Goal: Book appointment/travel/reservation

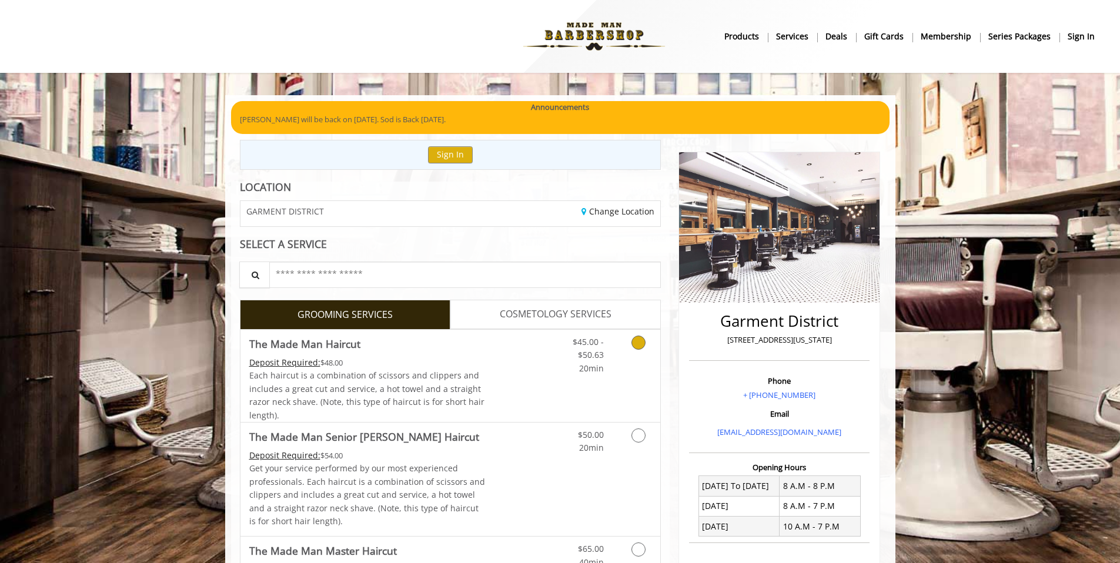
click at [610, 380] on div "$45.00 - $50.63 20min" at bounding box center [607, 376] width 105 height 92
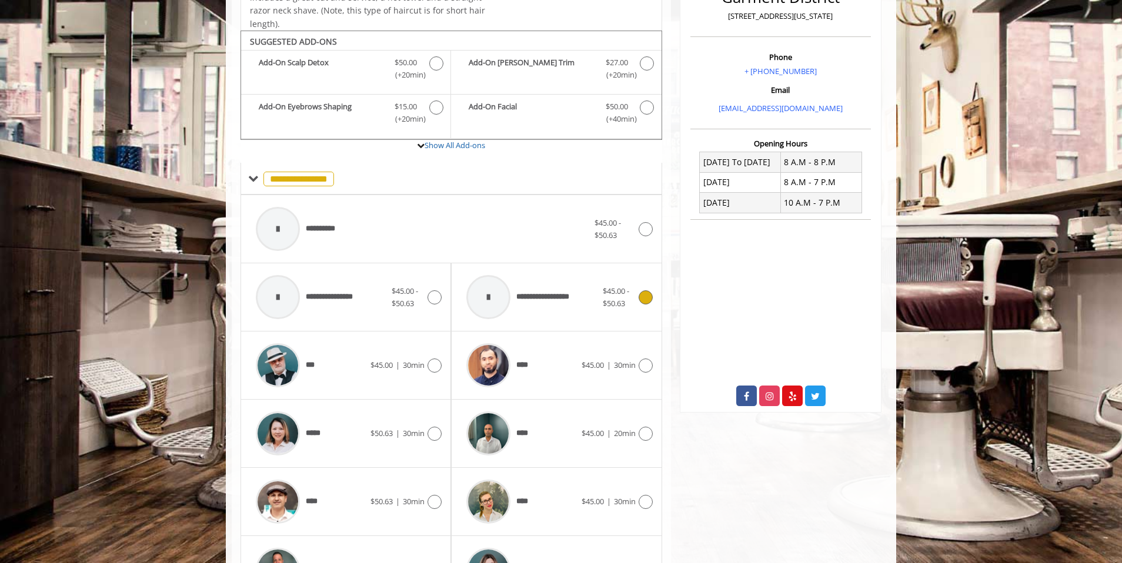
scroll to position [355, 0]
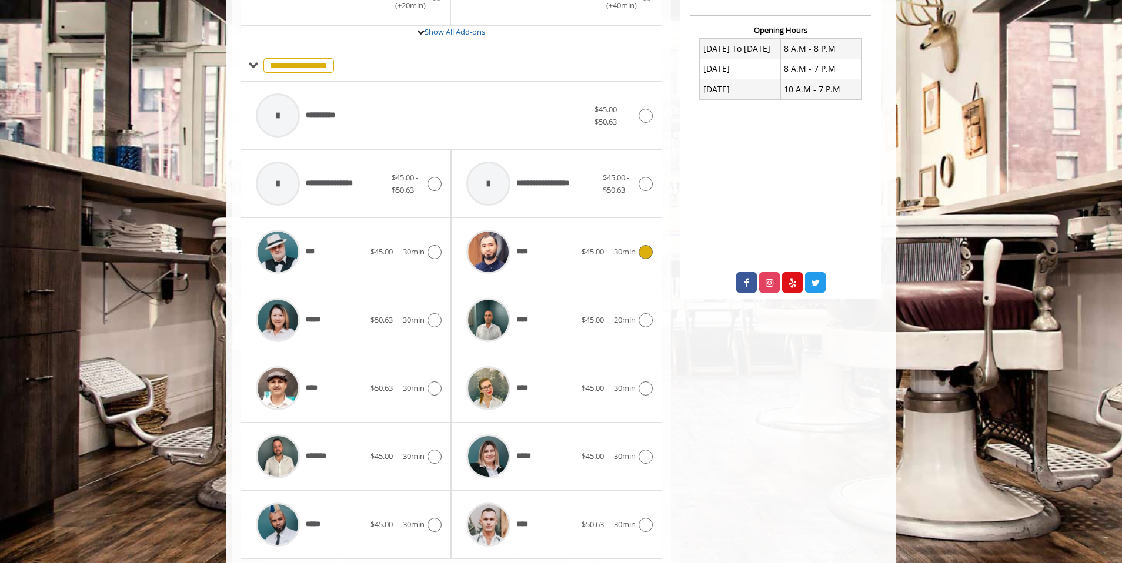
click at [574, 267] on div "****" at bounding box center [520, 252] width 121 height 56
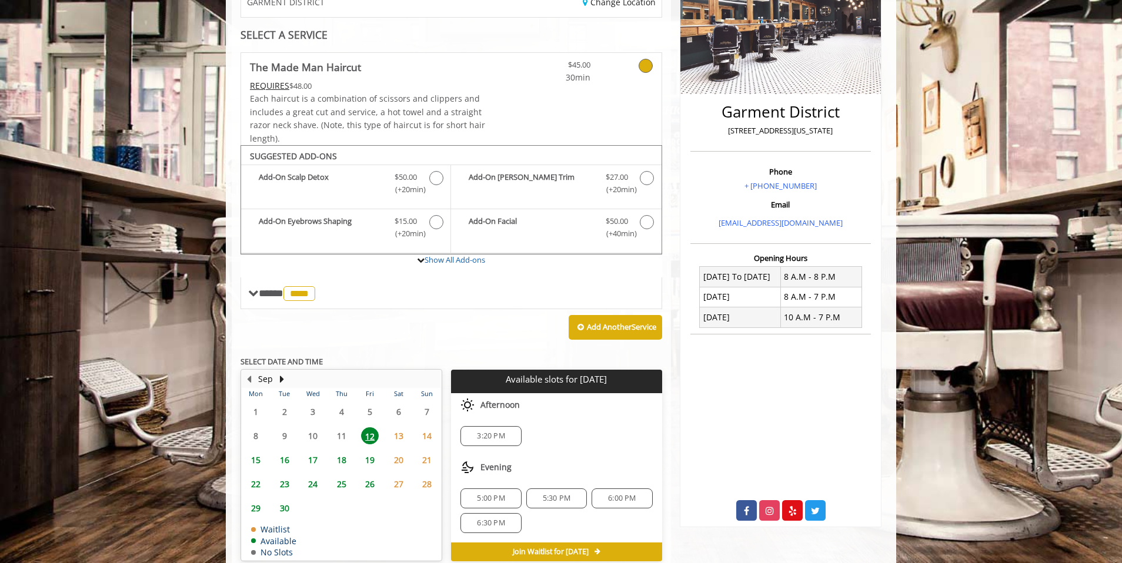
scroll to position [266, 0]
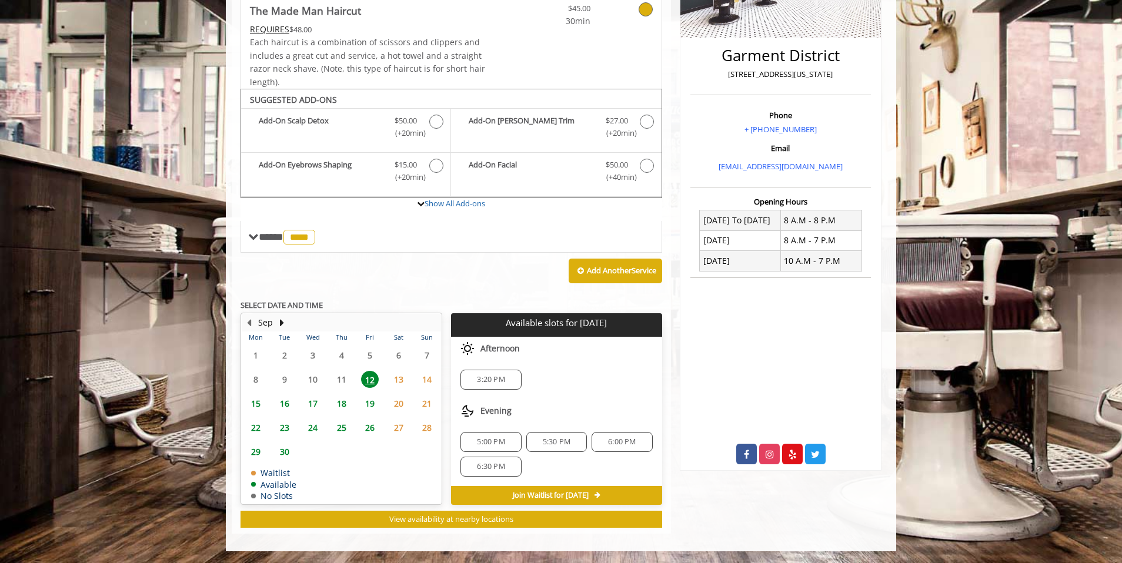
click at [497, 470] on span "6:30 PM" at bounding box center [491, 466] width 28 height 9
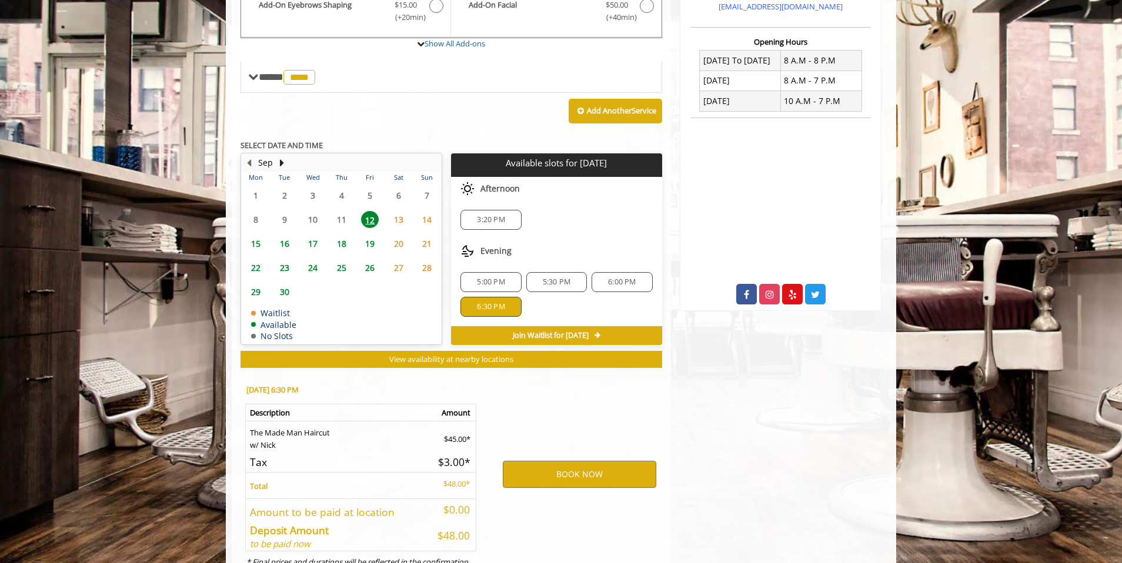
scroll to position [478, 0]
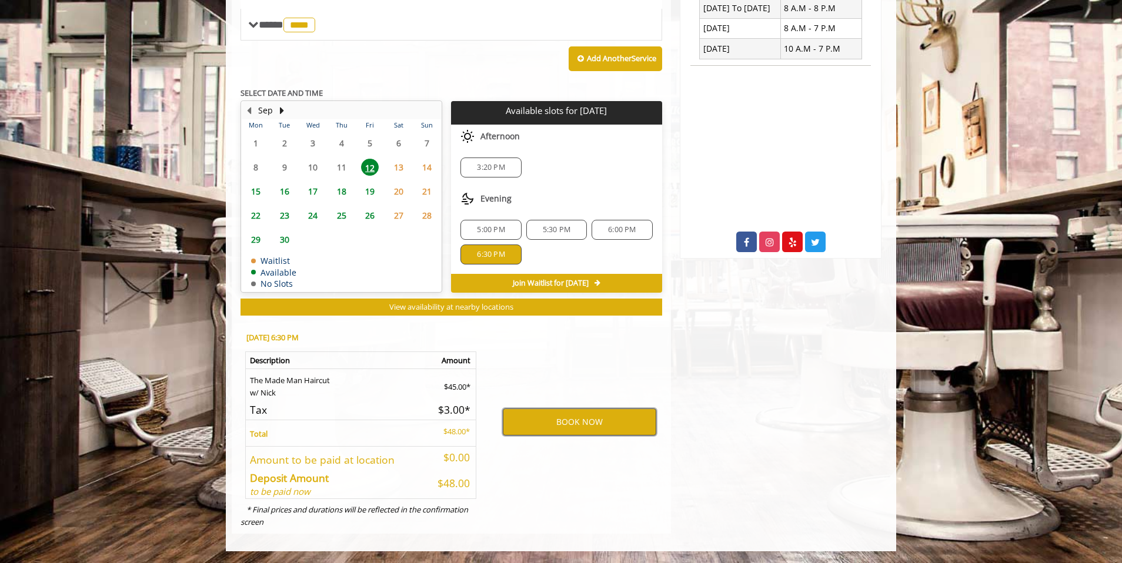
click at [594, 417] on button "BOOK NOW" at bounding box center [579, 422] width 153 height 27
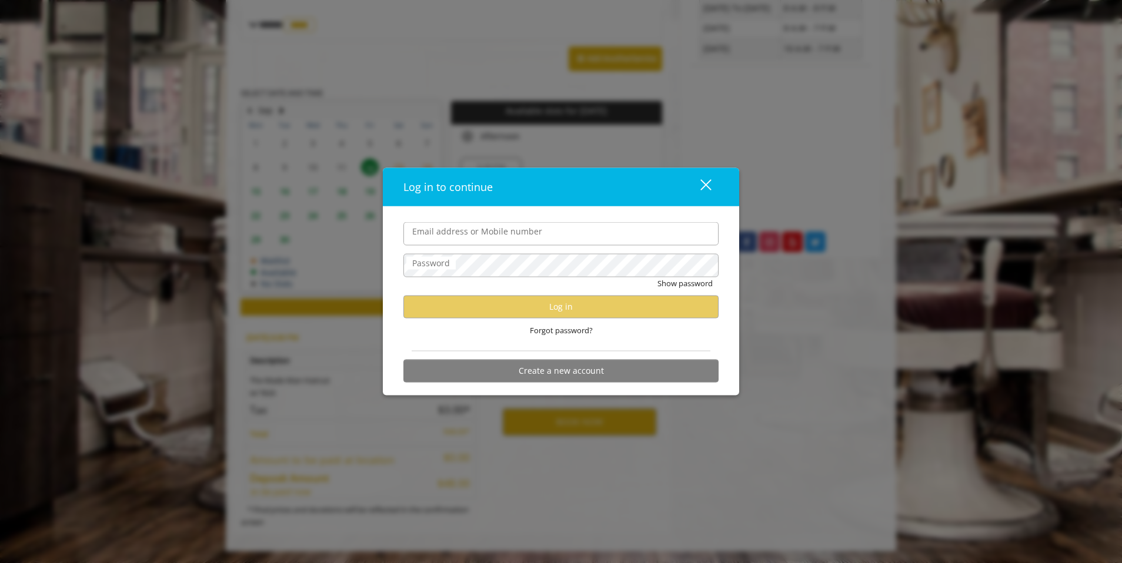
click at [546, 232] on input "Email address or Mobile number" at bounding box center [560, 234] width 315 height 24
click at [516, 228] on input "Email address or Mobile number" at bounding box center [560, 234] width 315 height 24
type input "**********"
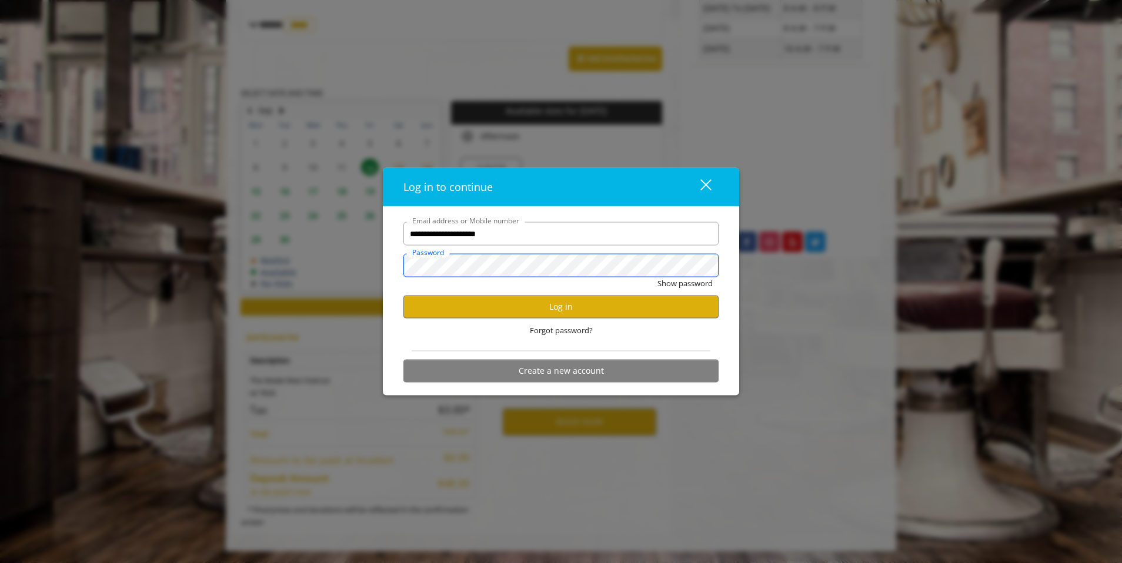
click at [657, 277] on button "Show password" at bounding box center [684, 283] width 55 height 12
click at [541, 318] on button "Log in" at bounding box center [560, 306] width 315 height 23
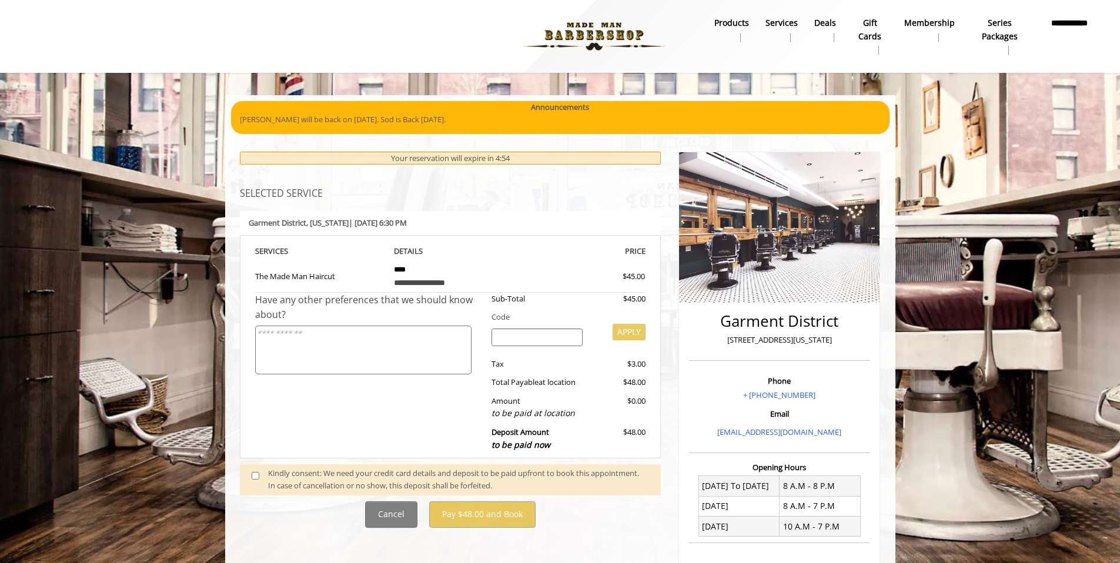
click at [253, 480] on span at bounding box center [260, 479] width 35 height 25
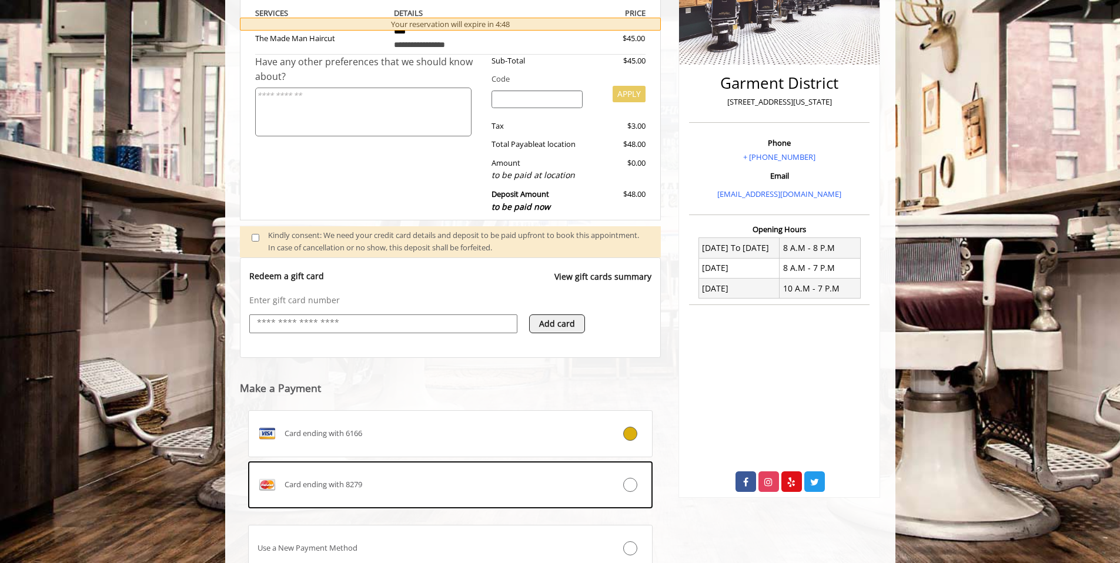
scroll to position [240, 0]
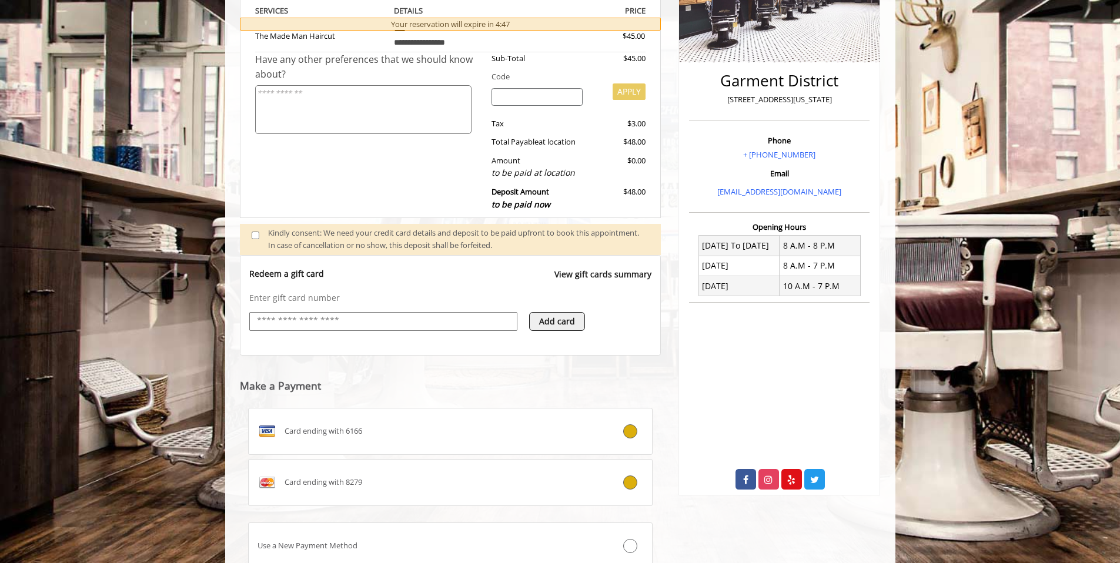
drag, startPoint x: 586, startPoint y: 491, endPoint x: 594, endPoint y: 493, distance: 8.9
click at [586, 492] on label "Card ending with 8279" at bounding box center [450, 482] width 405 height 47
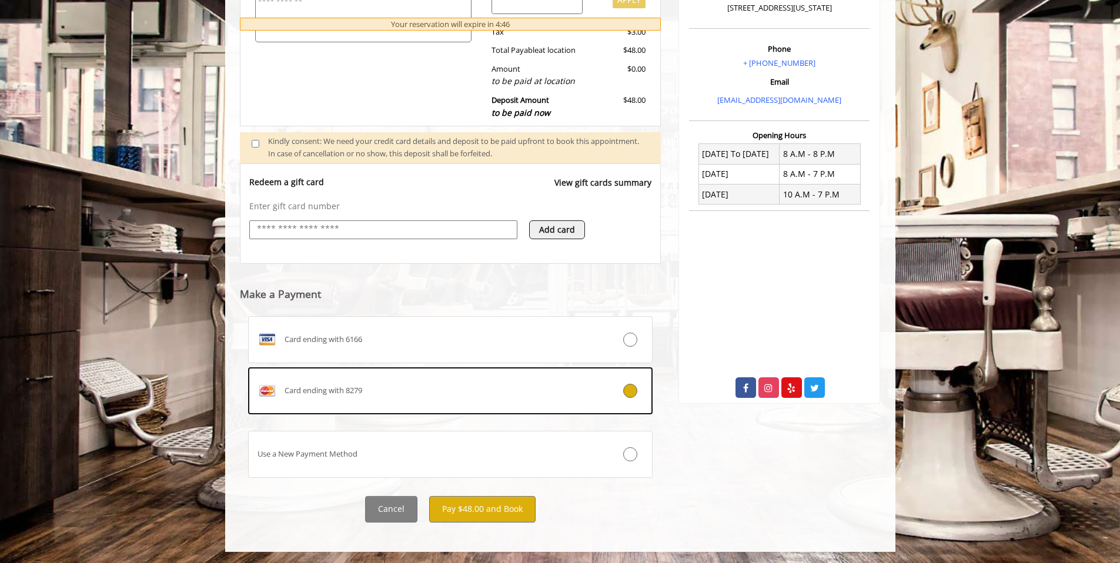
scroll to position [333, 0]
click at [501, 514] on button "Pay $48.00 and Book" at bounding box center [482, 509] width 106 height 26
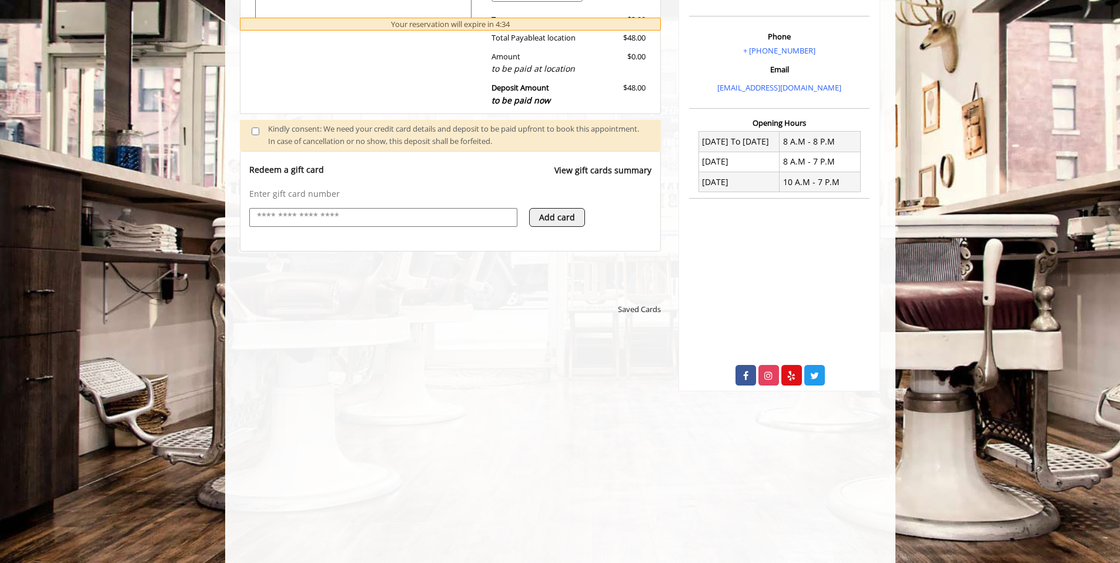
scroll to position [356, 0]
